Goal: Task Accomplishment & Management: Use online tool/utility

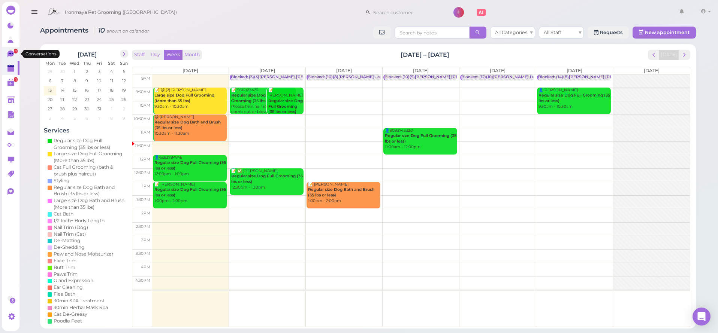
click at [4, 53] on link "1" at bounding box center [11, 54] width 18 height 14
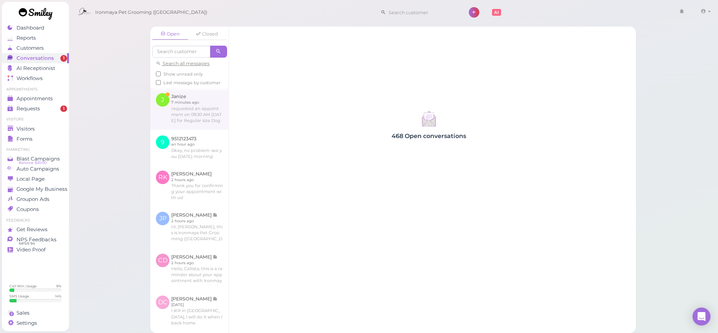
click at [190, 120] on link at bounding box center [189, 109] width 78 height 42
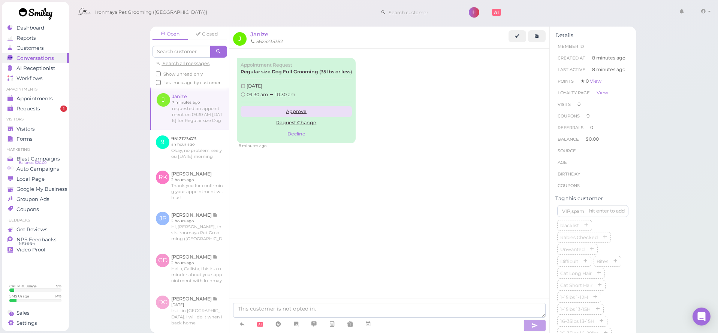
click at [299, 111] on link "Approve" at bounding box center [295, 111] width 111 height 11
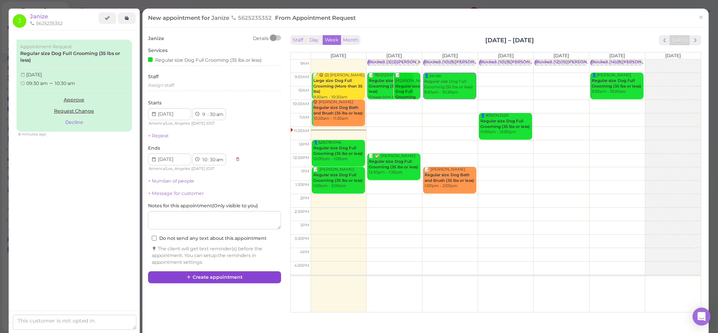
click at [226, 273] on button "Create appointment" at bounding box center [214, 278] width 133 height 12
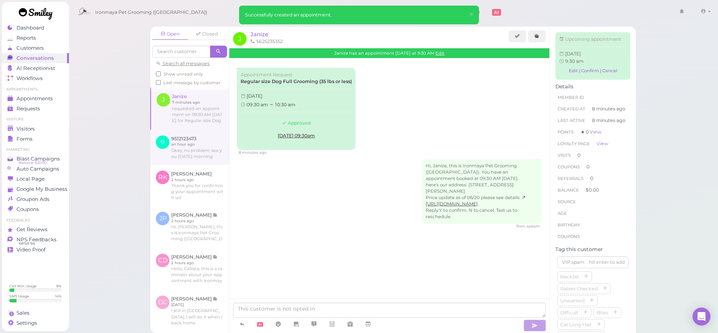
click at [199, 165] on link at bounding box center [189, 147] width 79 height 35
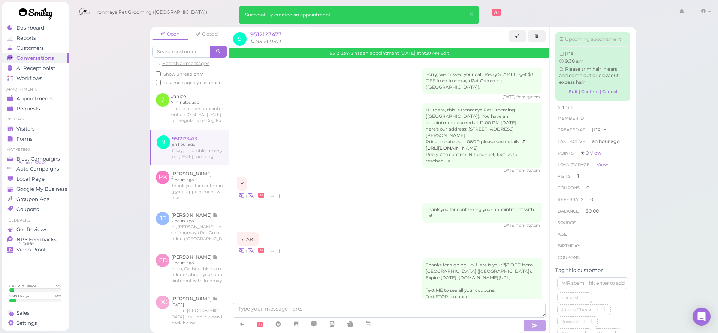
scroll to position [857, 0]
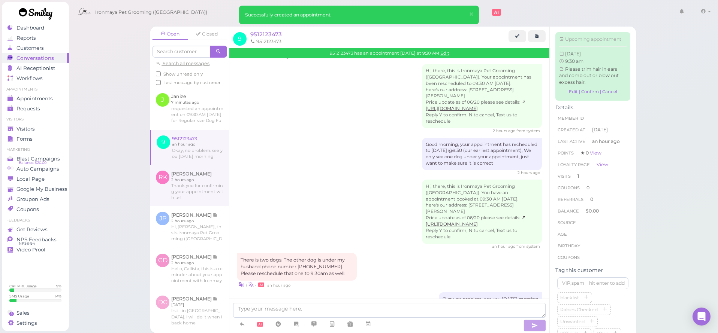
click at [196, 194] on link at bounding box center [189, 185] width 79 height 41
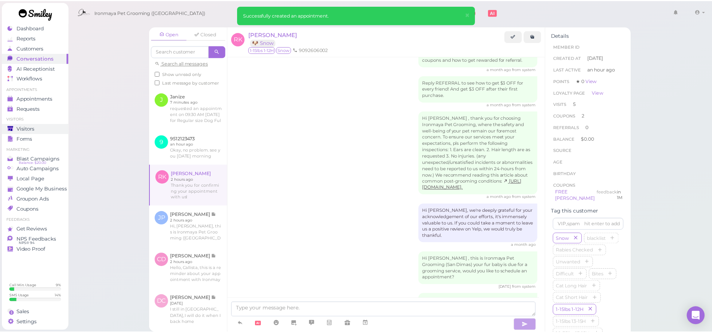
scroll to position [950, 0]
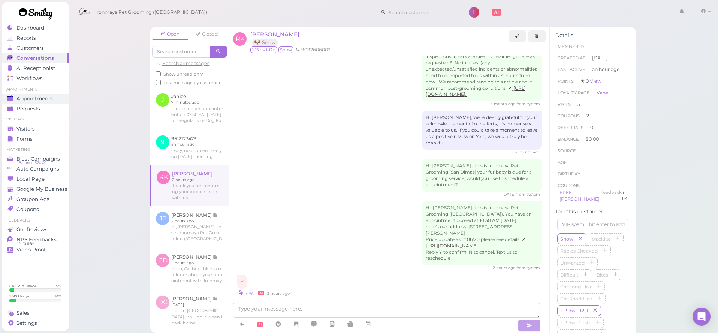
click at [43, 99] on span "Appointments" at bounding box center [34, 99] width 36 height 6
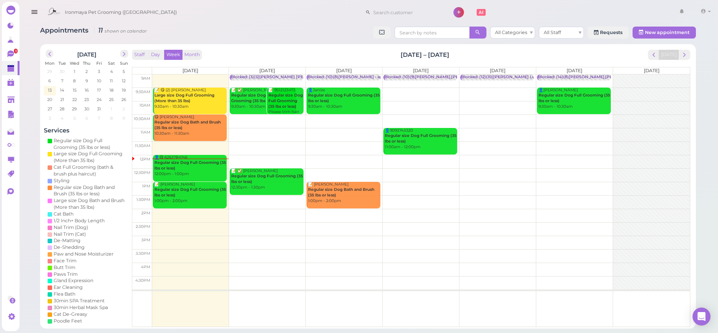
click at [32, 10] on icon "button" at bounding box center [34, 11] width 8 height 9
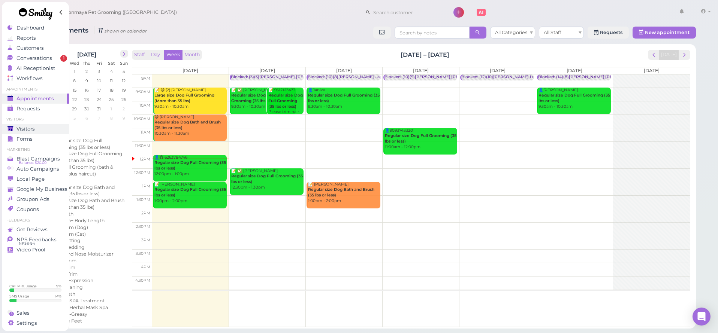
click at [36, 129] on div "Visitors" at bounding box center [34, 129] width 54 height 6
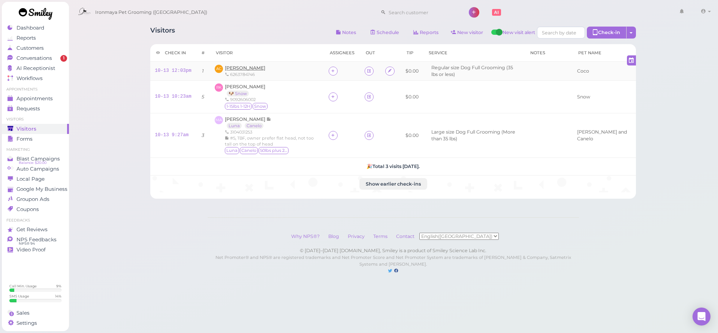
click at [245, 67] on span "[PERSON_NAME]" at bounding box center [245, 68] width 40 height 6
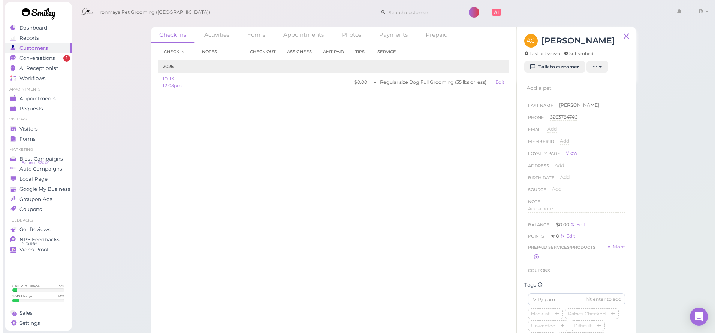
scroll to position [251, 0]
click at [553, 155] on span "16-35lbs 16-20lbs" at bounding box center [546, 152] width 41 height 6
click at [574, 155] on icon "button" at bounding box center [573, 152] width 4 height 5
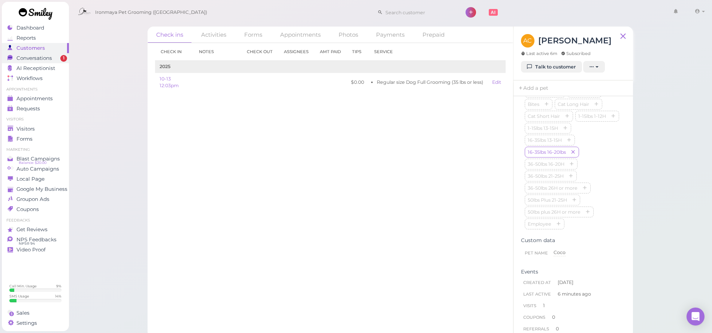
click at [49, 61] on span "Conversations" at bounding box center [34, 58] width 36 height 6
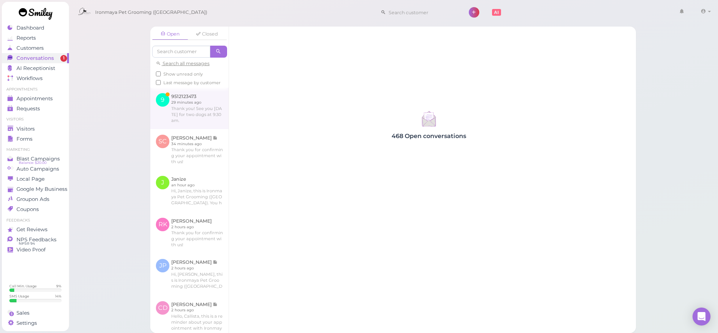
click at [192, 119] on link at bounding box center [189, 108] width 78 height 41
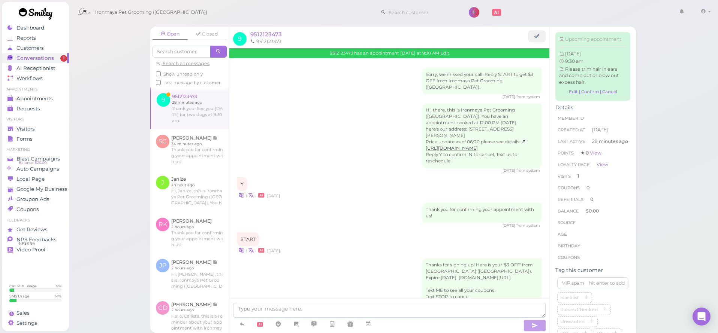
scroll to position [889, 0]
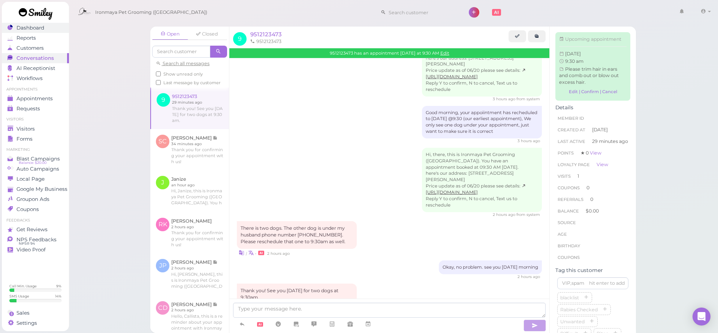
click at [51, 29] on div "Dashboard" at bounding box center [34, 28] width 54 height 6
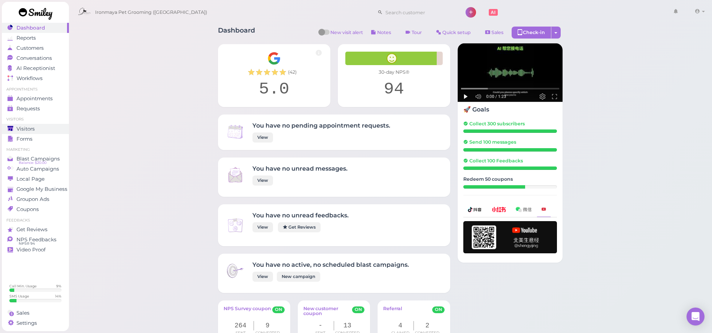
click at [34, 125] on link "Visitors" at bounding box center [35, 129] width 67 height 10
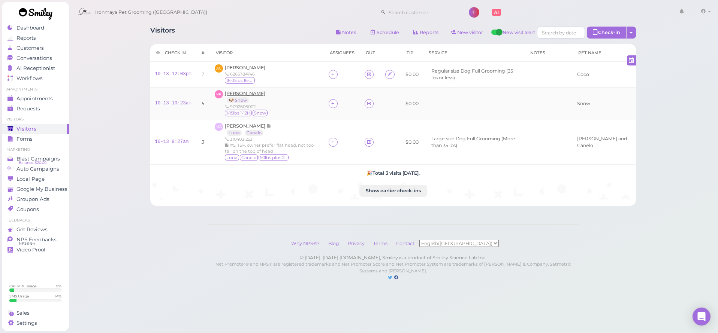
click at [248, 94] on span "[PERSON_NAME]" at bounding box center [245, 94] width 40 height 6
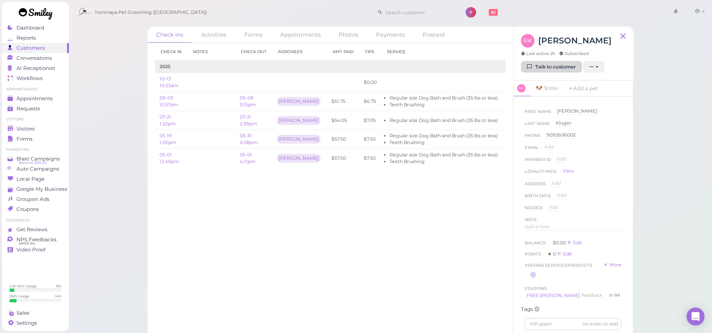
click at [570, 65] on link "Talk to customer" at bounding box center [551, 67] width 61 height 12
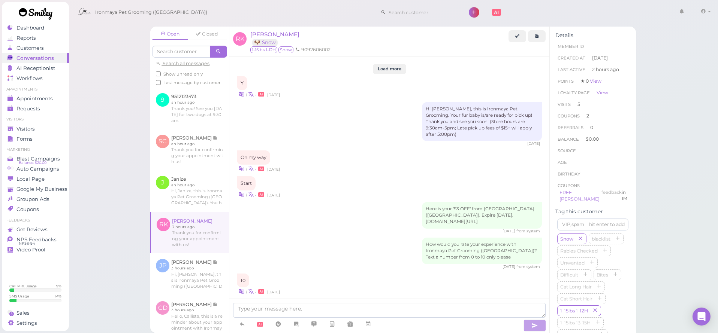
scroll to position [950, 0]
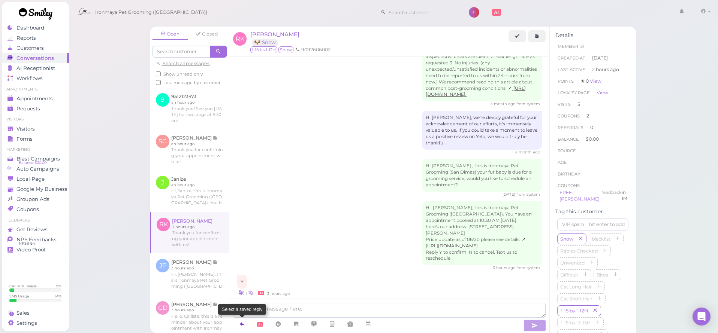
click at [246, 323] on link at bounding box center [242, 324] width 18 height 13
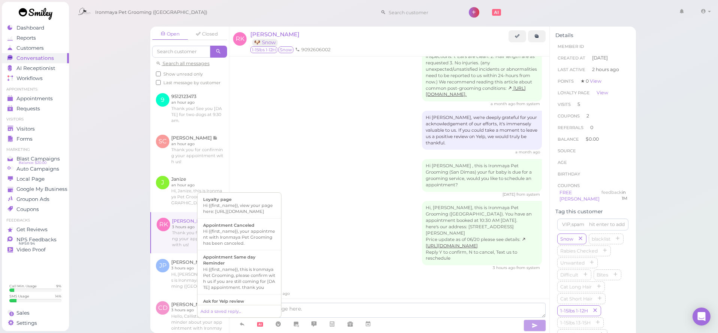
scroll to position [163, 0]
click at [249, 268] on div "Ready for Pick-up" at bounding box center [239, 265] width 72 height 6
type textarea "Hi {{first_name}}, this is Ironmaya Pet Grooming. Your fur baby is/are ready fo…"
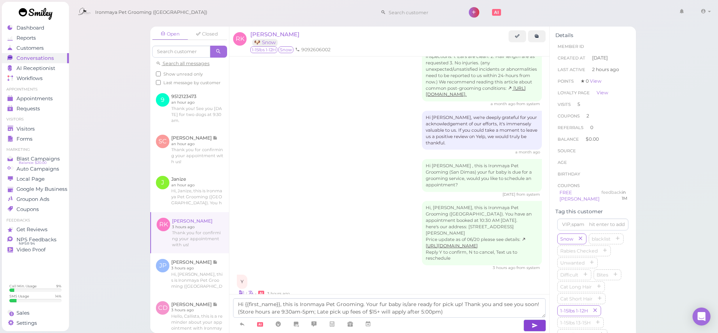
click at [536, 326] on icon "button" at bounding box center [534, 325] width 6 height 7
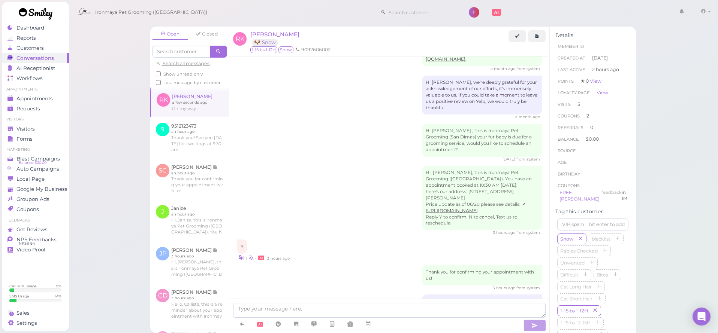
scroll to position [1016, 0]
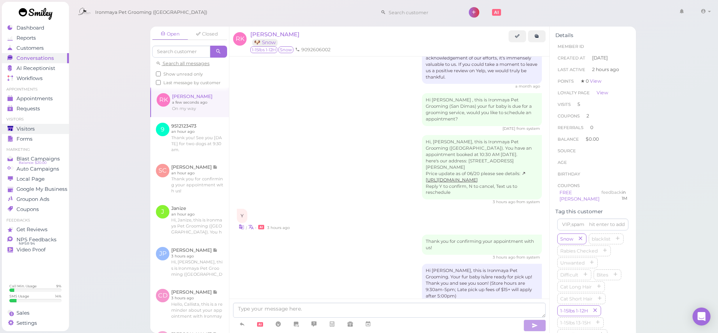
click at [37, 127] on div "Visitors" at bounding box center [34, 129] width 54 height 6
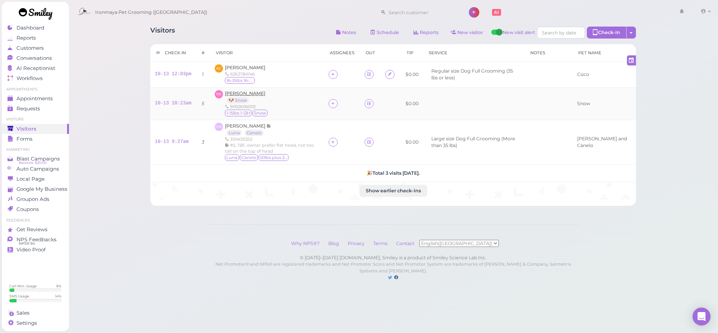
click at [243, 93] on span "[PERSON_NAME]" at bounding box center [245, 94] width 40 height 6
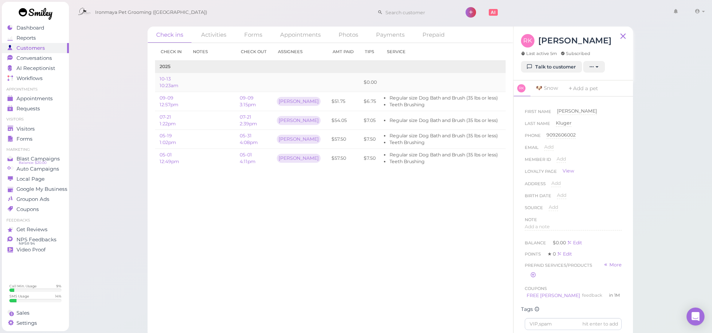
click at [507, 82] on link "Edit" at bounding box center [511, 82] width 9 height 6
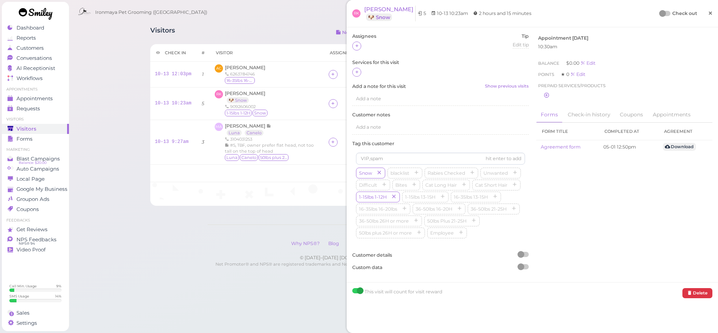
click at [708, 12] on span "×" at bounding box center [710, 13] width 5 height 10
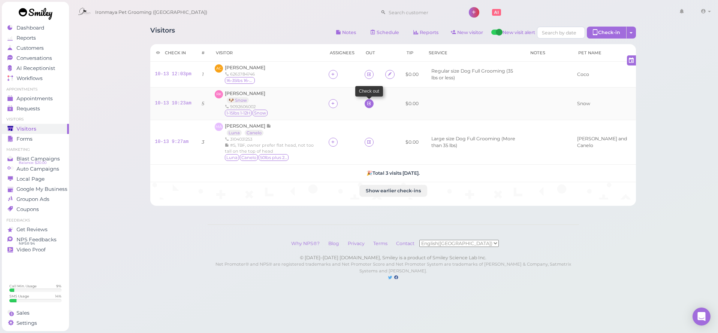
click at [371, 105] on icon at bounding box center [368, 104] width 5 height 6
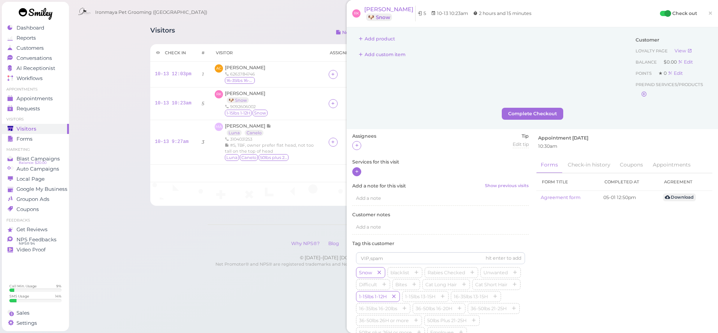
click at [355, 169] on icon at bounding box center [356, 172] width 5 height 6
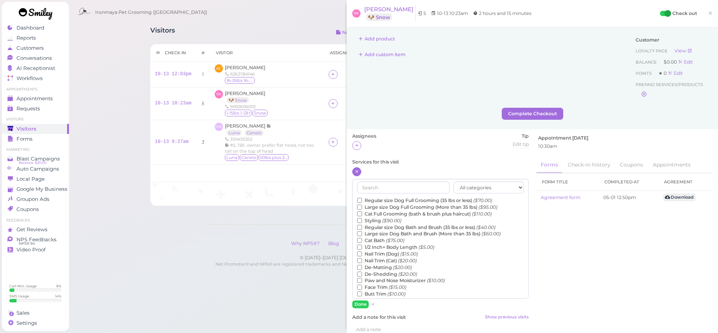
click at [392, 199] on label "Regular size Dog Full Grooming (35 lbs or less) ($70.00)" at bounding box center [424, 200] width 135 height 7
click at [362, 199] on input "Regular size Dog Full Grooming (35 lbs or less) ($70.00)" at bounding box center [359, 200] width 5 height 5
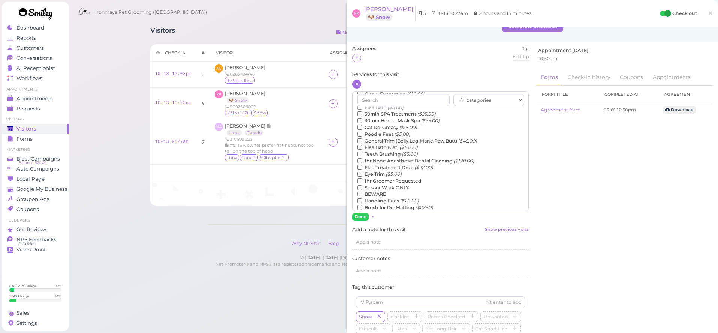
scroll to position [94, 0]
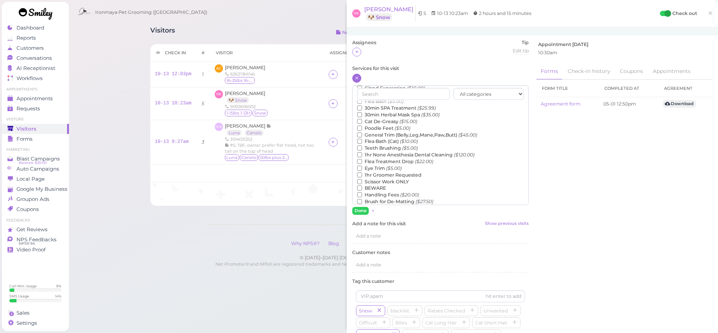
click at [382, 145] on label "Teeth Brushing ($5.00)" at bounding box center [387, 148] width 61 height 7
click at [362, 146] on input "Teeth Brushing ($5.00)" at bounding box center [359, 148] width 5 height 5
click at [363, 210] on button "Done" at bounding box center [360, 211] width 16 height 8
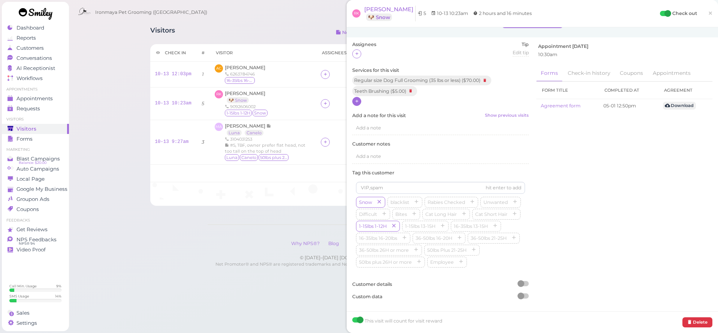
click at [708, 14] on span "×" at bounding box center [710, 13] width 5 height 10
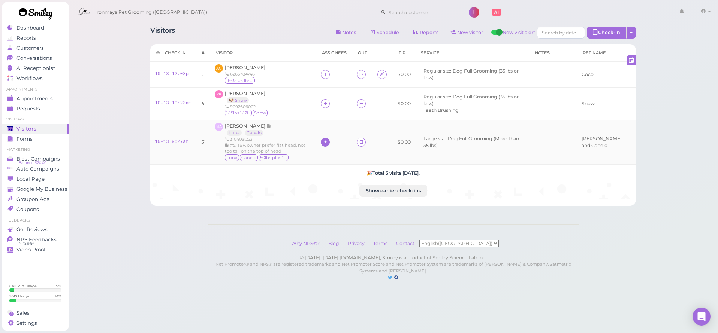
click at [330, 143] on div at bounding box center [325, 142] width 9 height 9
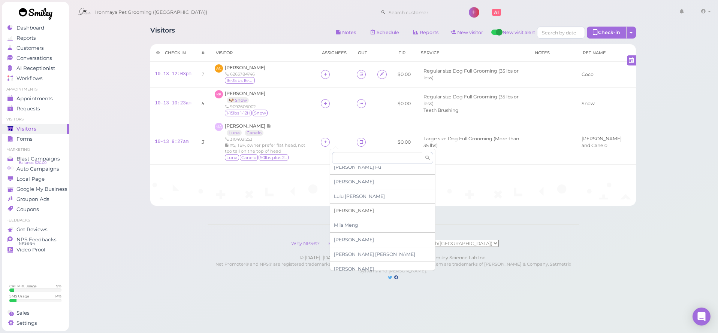
scroll to position [37, 0]
click at [35, 96] on span "Appointments" at bounding box center [34, 99] width 36 height 6
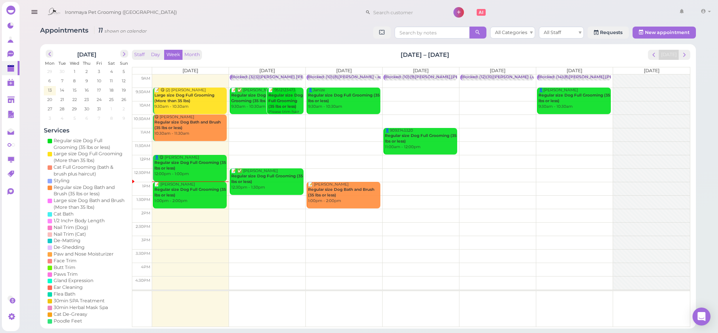
click at [187, 199] on div "📝 [PERSON_NAME] Regular size Dog Full Grooming (35 lbs or less) 1:00pm - 2:00pm" at bounding box center [190, 193] width 73 height 22
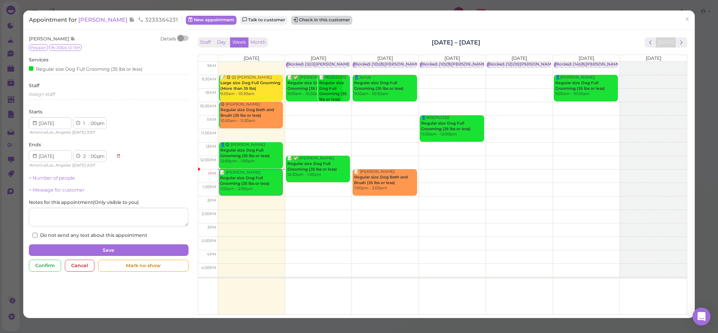
click at [300, 19] on button "Check in this customer" at bounding box center [321, 20] width 61 height 9
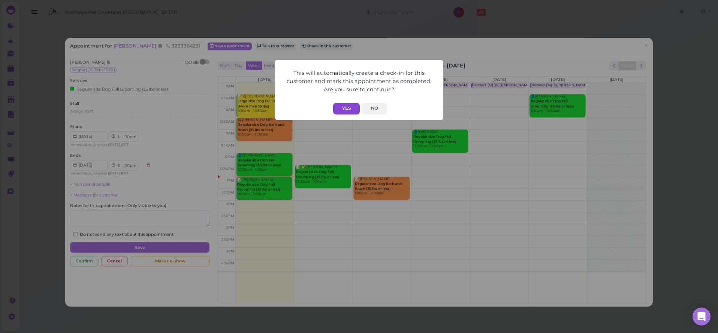
click at [350, 110] on button "Yes" at bounding box center [346, 109] width 27 height 12
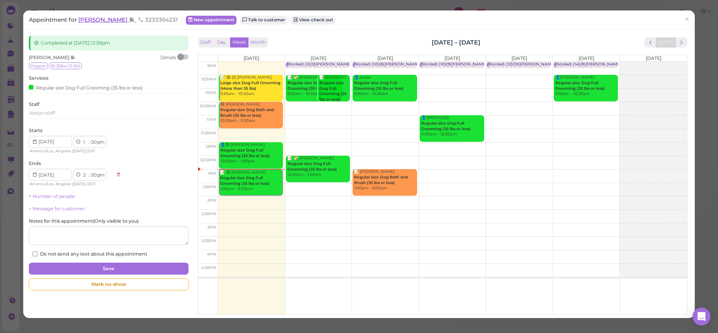
click at [110, 19] on span "[PERSON_NAME]" at bounding box center [103, 19] width 51 height 7
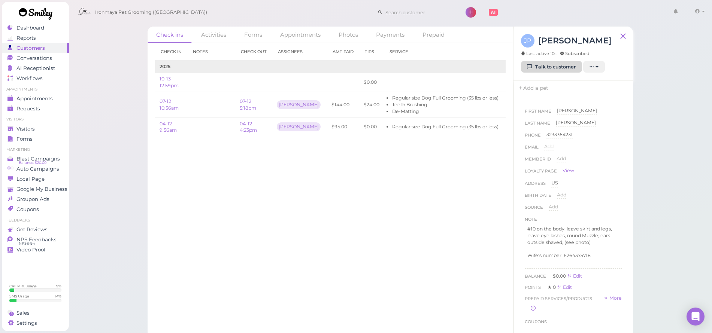
click at [556, 70] on link "Talk to customer" at bounding box center [551, 67] width 61 height 12
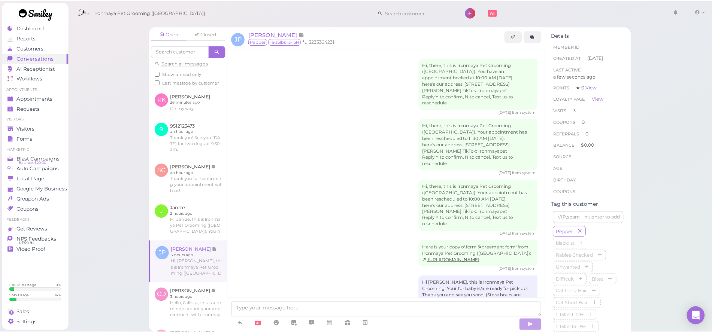
scroll to position [461, 0]
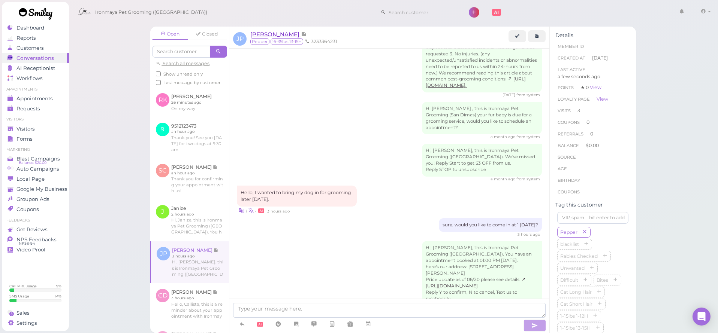
click at [264, 33] on span "[PERSON_NAME]" at bounding box center [275, 34] width 51 height 7
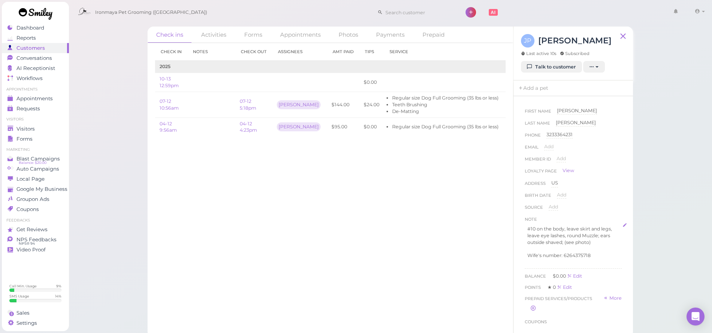
click at [582, 232] on p "#10 on the body, leave skirt and legs, leave eye lashes, round Muzzle; ears out…" at bounding box center [573, 236] width 92 height 20
drag, startPoint x: 590, startPoint y: 229, endPoint x: 567, endPoint y: 228, distance: 22.9
click at [567, 228] on p "#10 on the body, leave skirt and legs, leave eye lashes, round Muzzle; ears out…" at bounding box center [573, 236] width 92 height 20
drag, startPoint x: 577, startPoint y: 228, endPoint x: 567, endPoint y: 229, distance: 9.8
click at [567, 229] on p "#10 on the body, and legs, leave eye lashes, round Muzzle; ears outside shaved;…" at bounding box center [573, 236] width 92 height 20
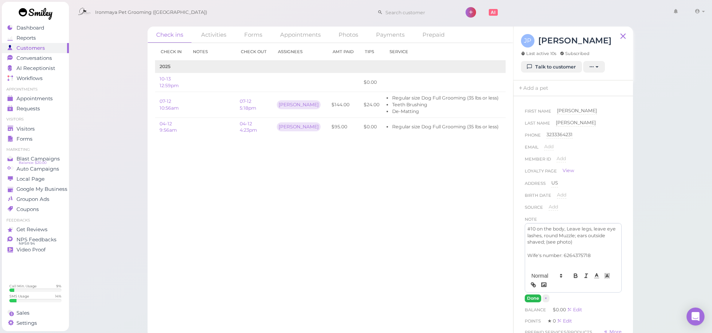
click at [534, 297] on button "Done" at bounding box center [533, 299] width 16 height 8
click at [22, 124] on link "Visitors" at bounding box center [35, 129] width 67 height 10
